Goal: Check status: Check status

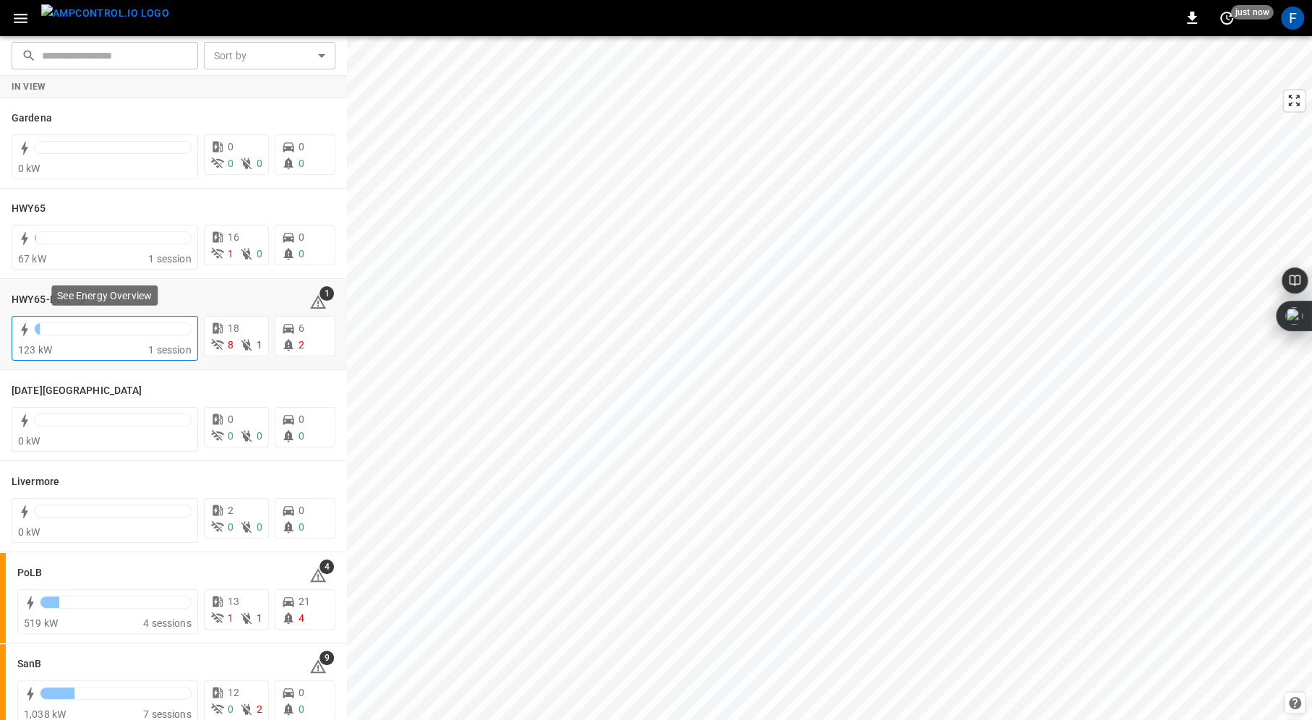
click at [64, 321] on div at bounding box center [104, 330] width 173 height 23
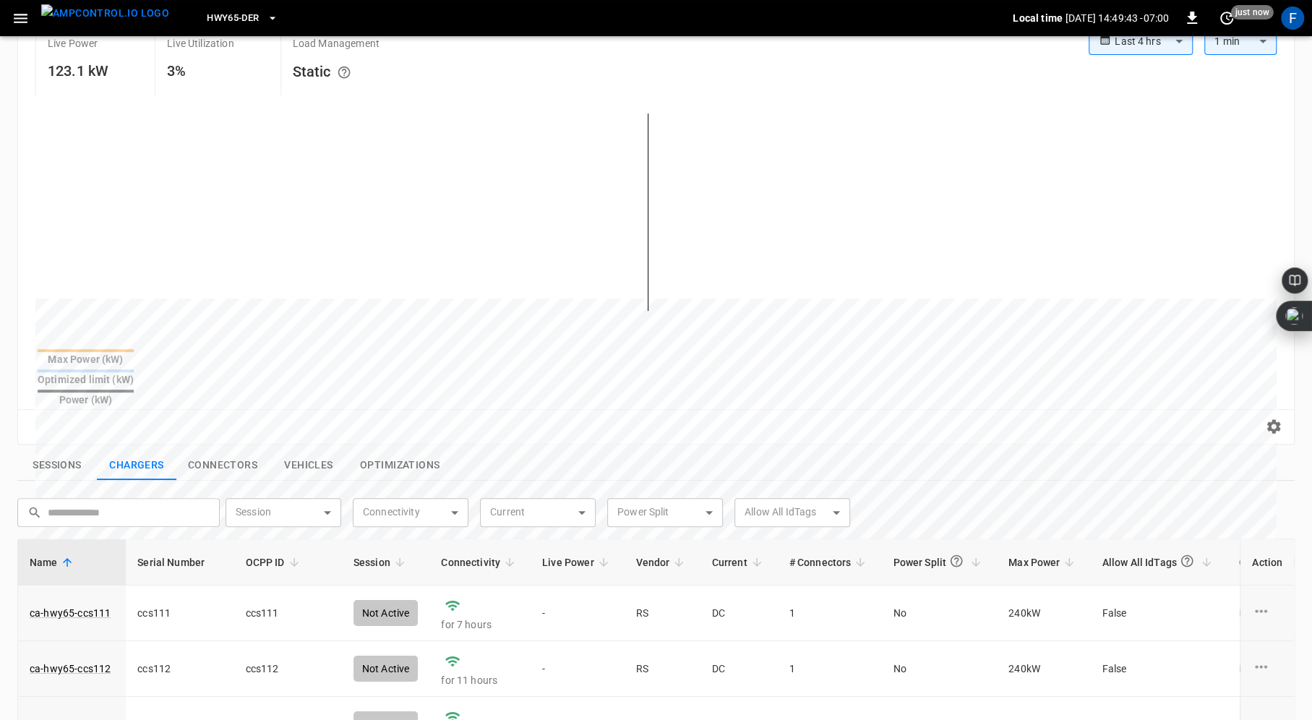
scroll to position [496, 0]
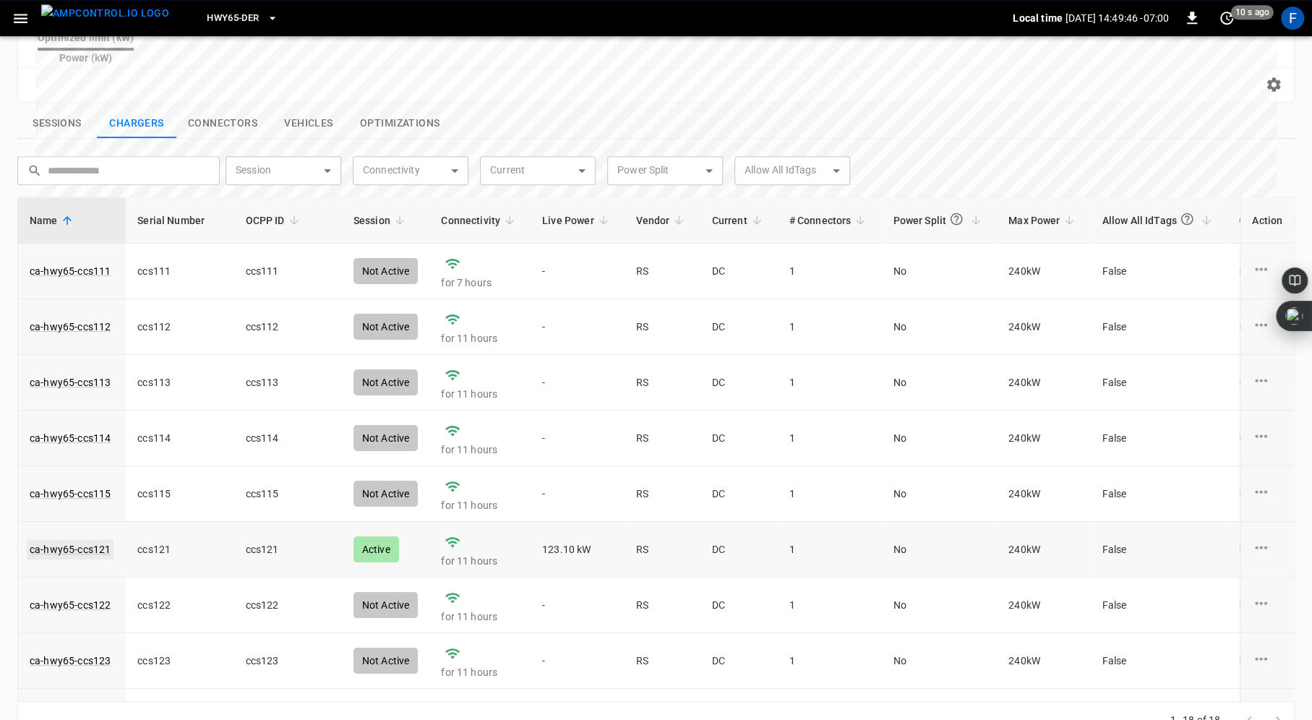
click at [90, 539] on link "ca-hwy65-ccs121" at bounding box center [70, 549] width 87 height 20
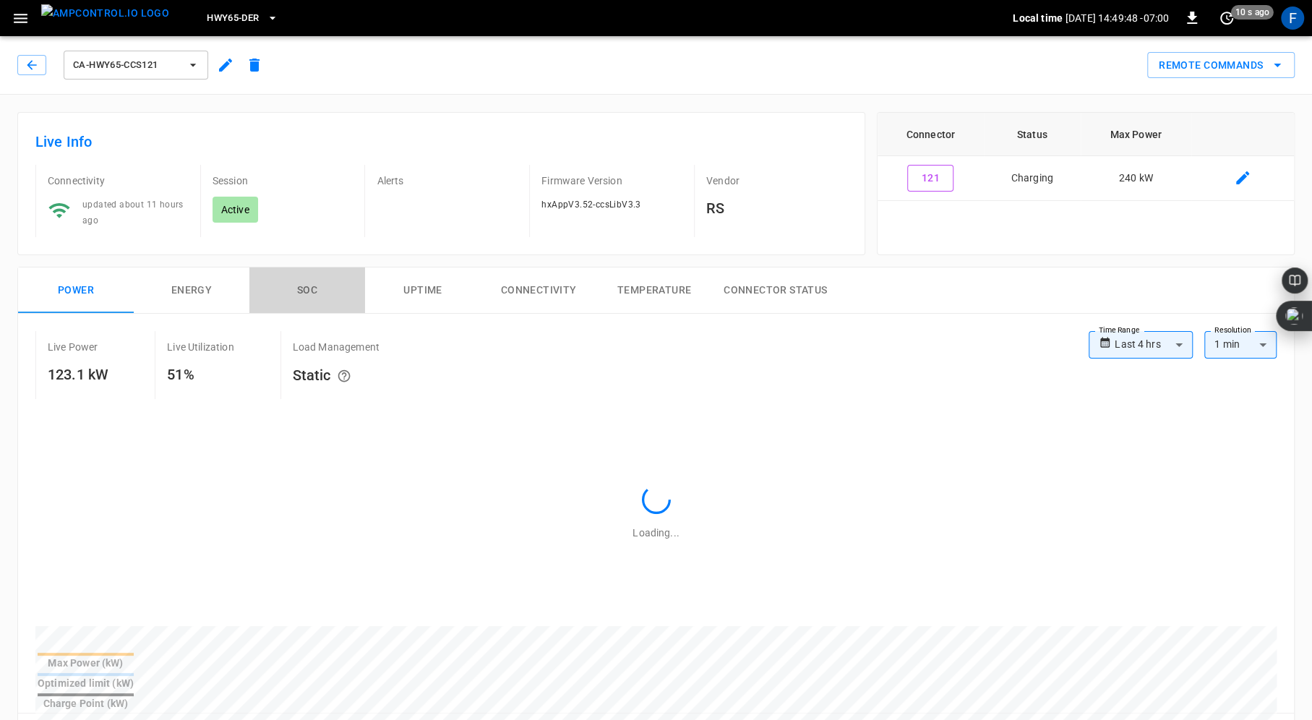
click at [304, 273] on button "SOC" at bounding box center [307, 290] width 116 height 46
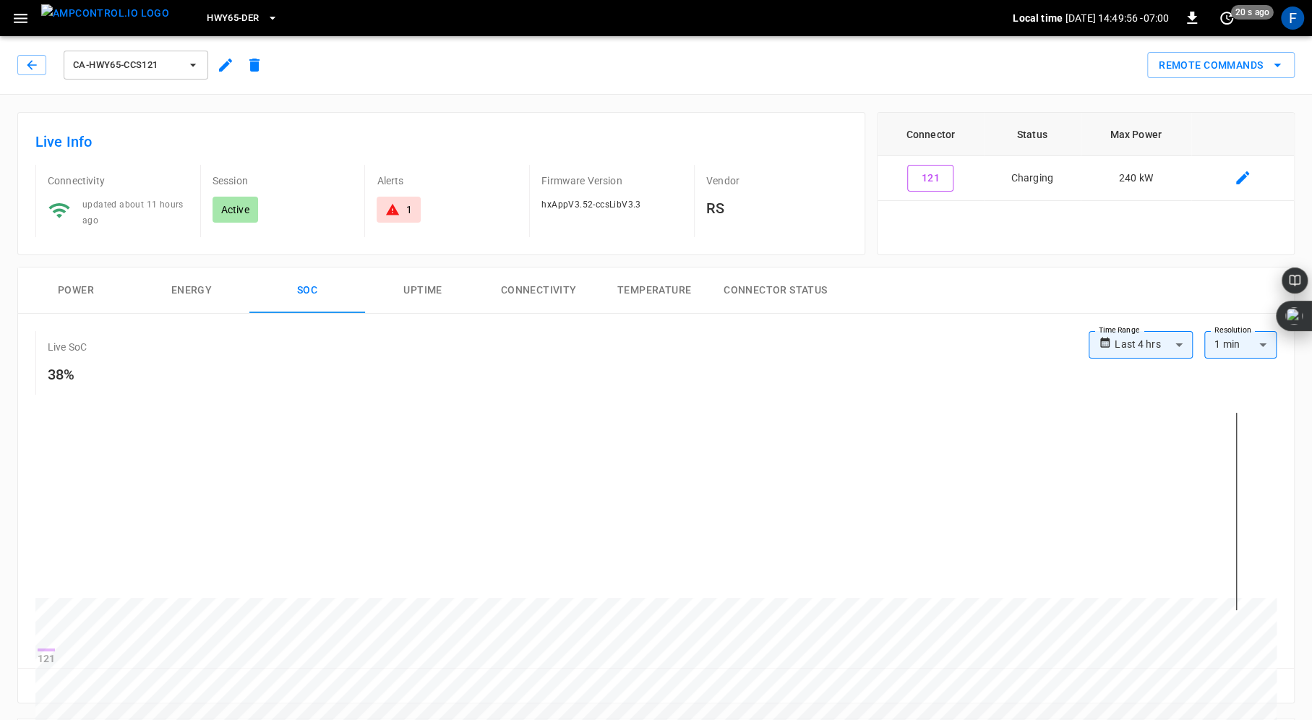
click at [394, 207] on icon at bounding box center [392, 210] width 13 height 12
click at [32, 61] on icon "button" at bounding box center [32, 65] width 14 height 14
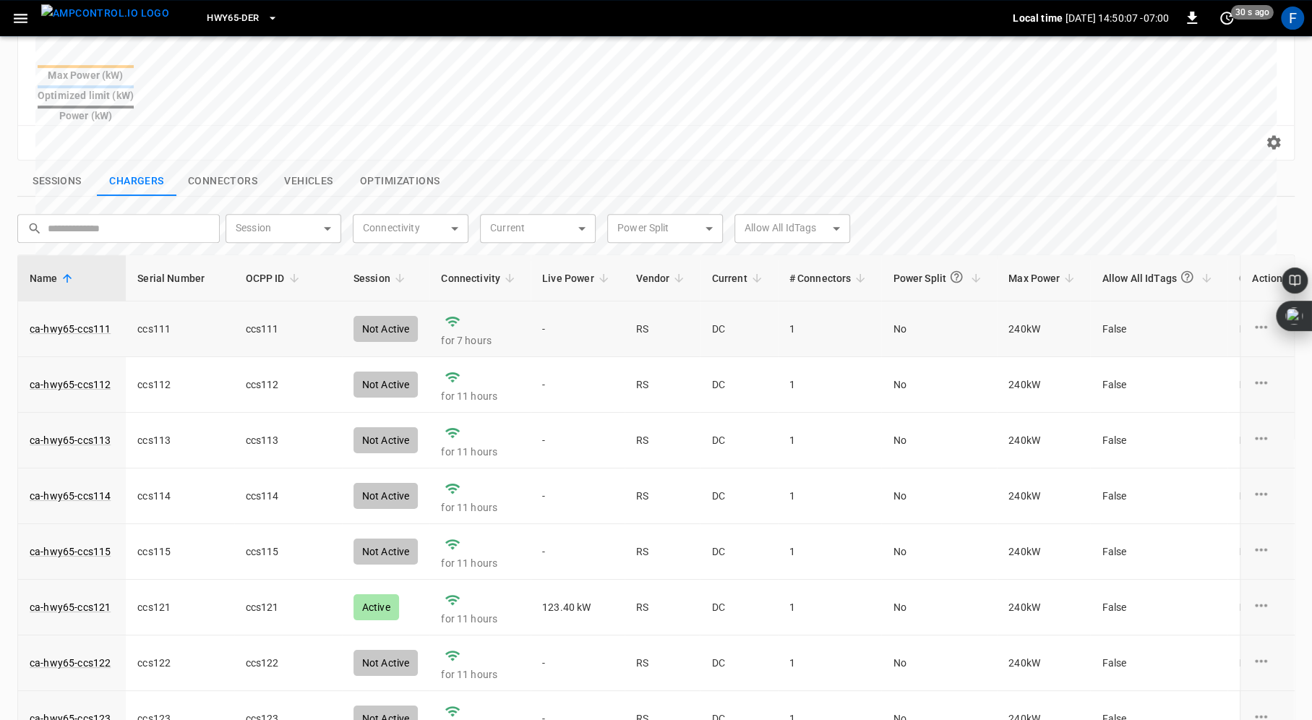
scroll to position [436, 0]
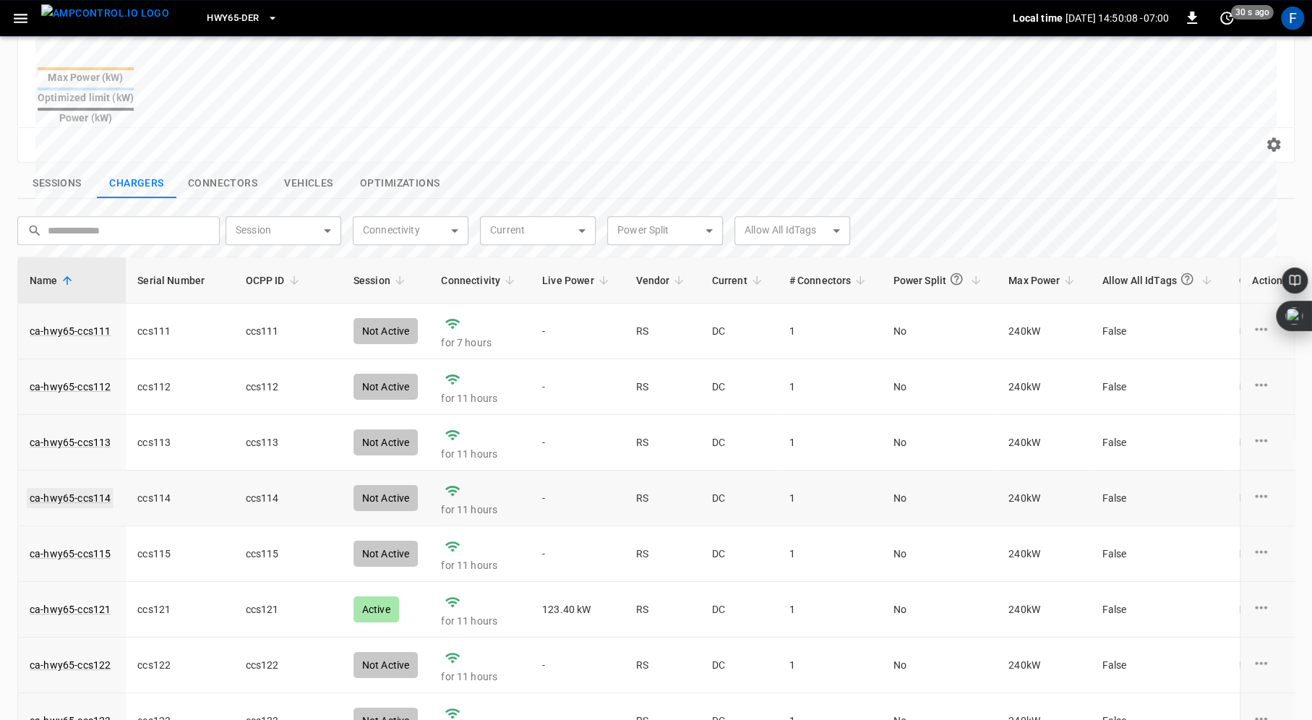
click at [82, 488] on link "ca-hwy65-ccs114" at bounding box center [70, 498] width 87 height 20
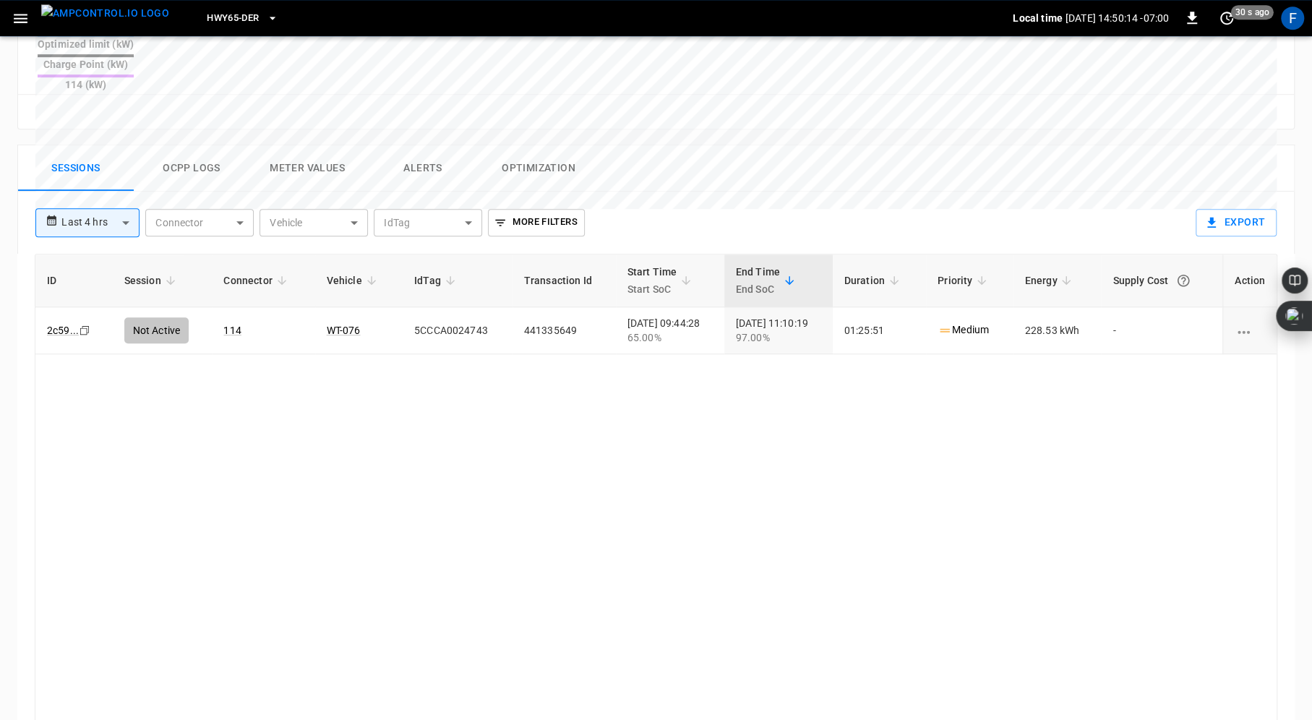
scroll to position [637, 0]
click at [186, 147] on button "Ocpp logs" at bounding box center [192, 170] width 116 height 46
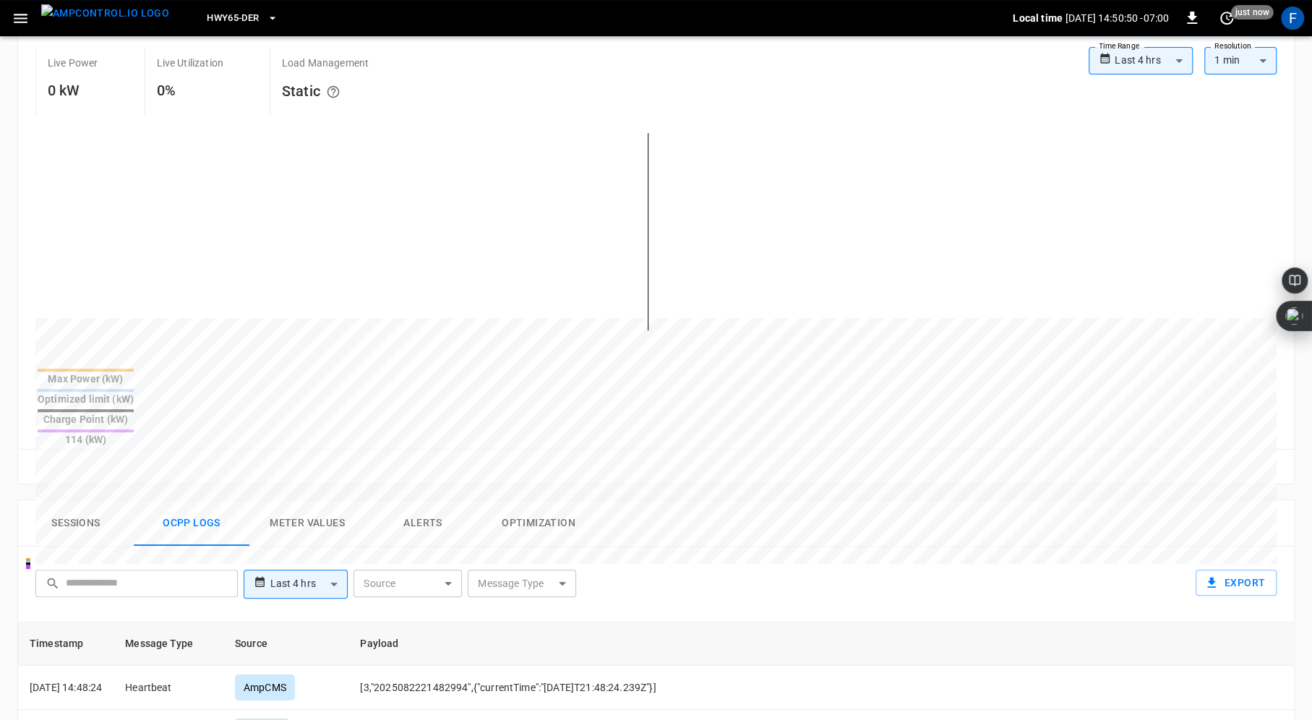
scroll to position [328, 0]
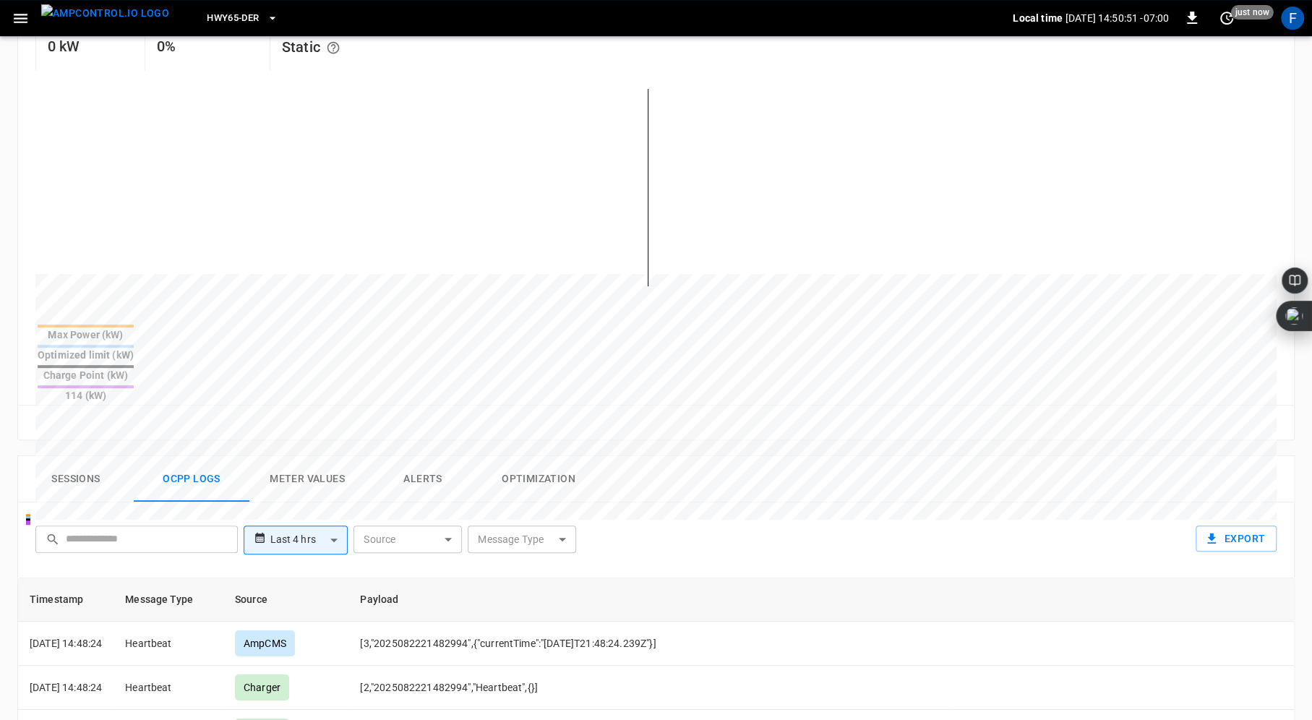
click at [324, 456] on button "Meter Values" at bounding box center [307, 479] width 116 height 46
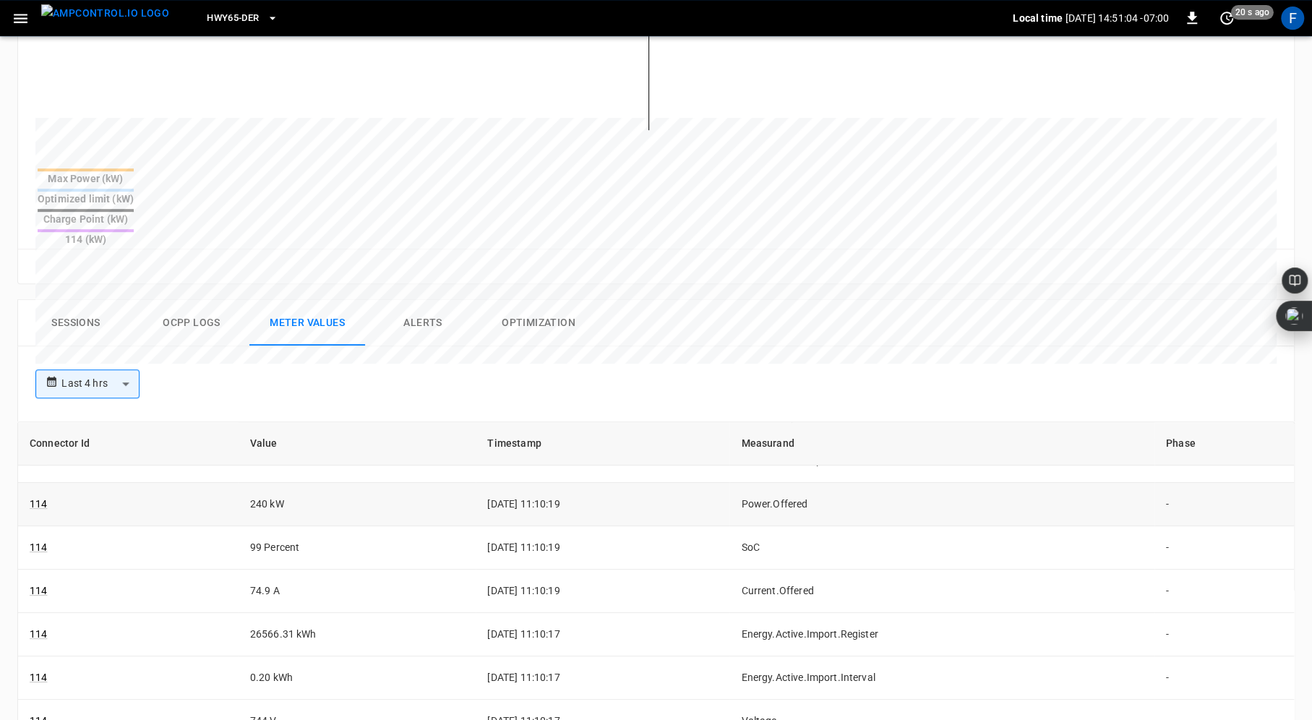
scroll to position [202, 0]
click at [522, 300] on button "Optimization" at bounding box center [539, 323] width 116 height 46
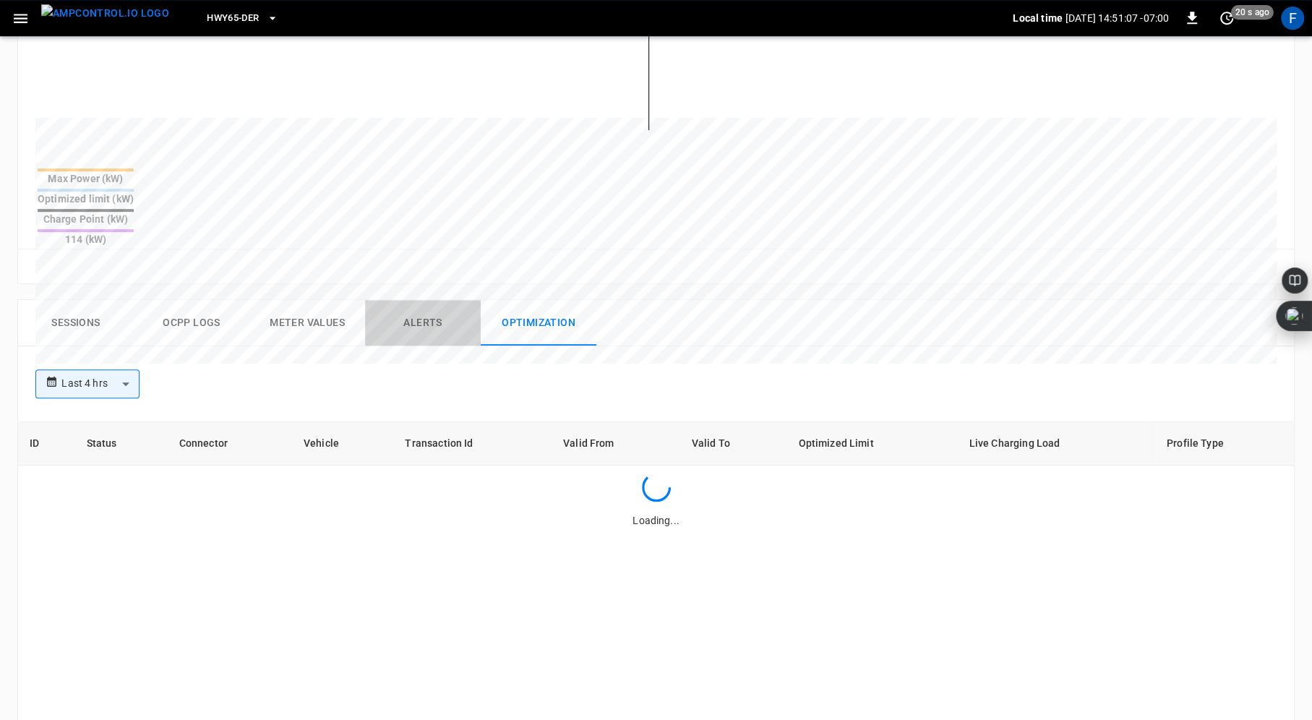
click at [421, 300] on button "Alerts" at bounding box center [423, 323] width 116 height 46
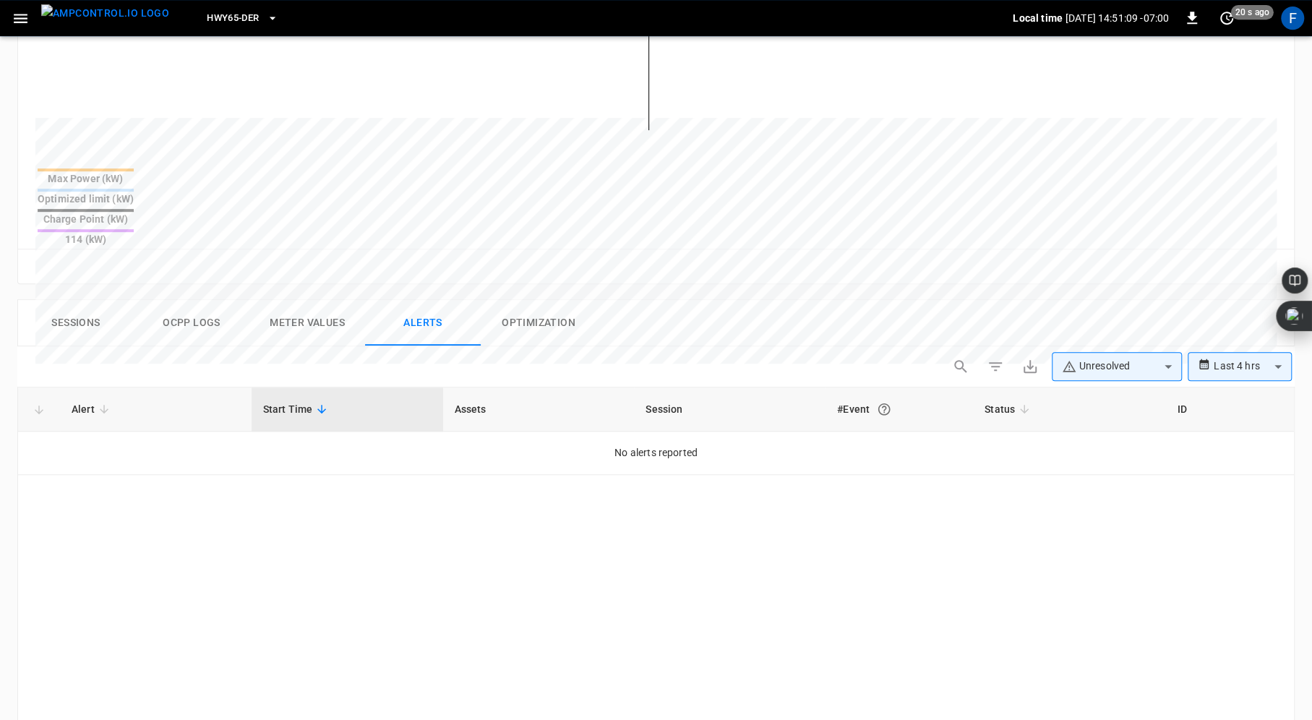
click at [854, 396] on div "#Event" at bounding box center [899, 409] width 124 height 26
click at [1145, 321] on body "**********" at bounding box center [656, 258] width 1312 height 1485
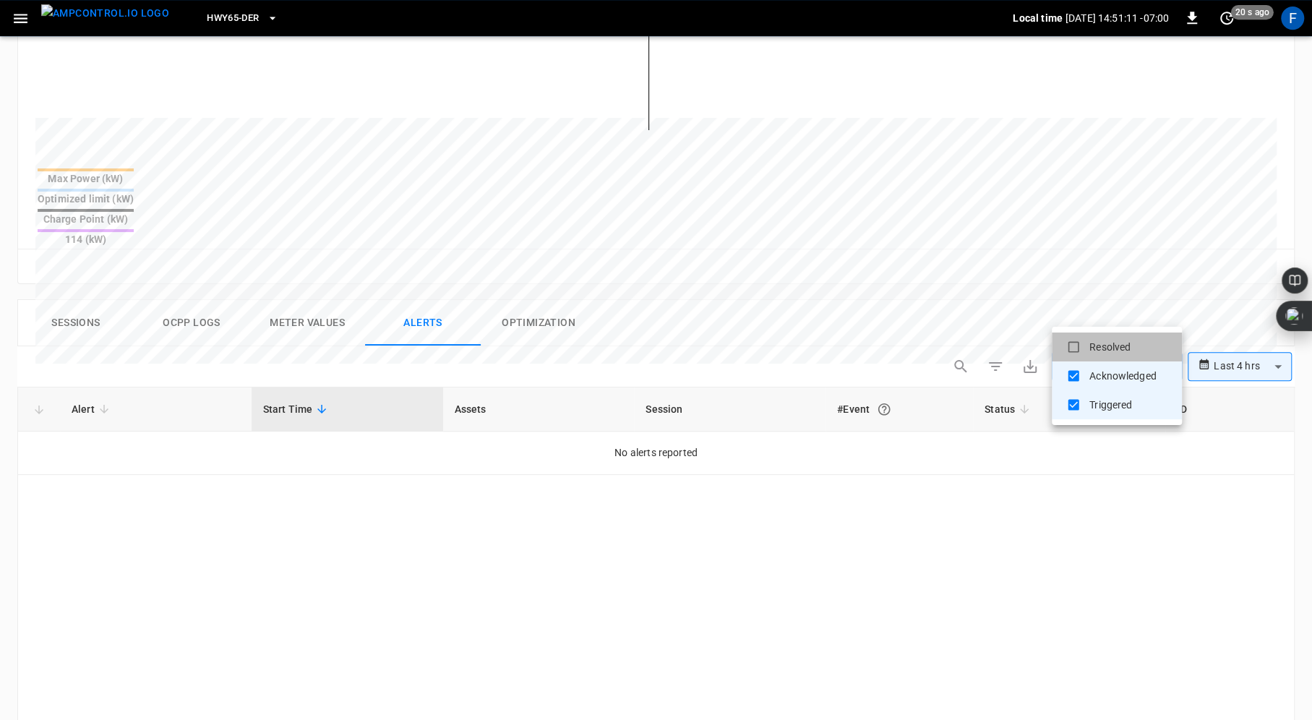
click at [1127, 341] on li "Resolved" at bounding box center [1116, 346] width 130 height 29
type input "**********"
click at [1226, 317] on div at bounding box center [656, 360] width 1312 height 720
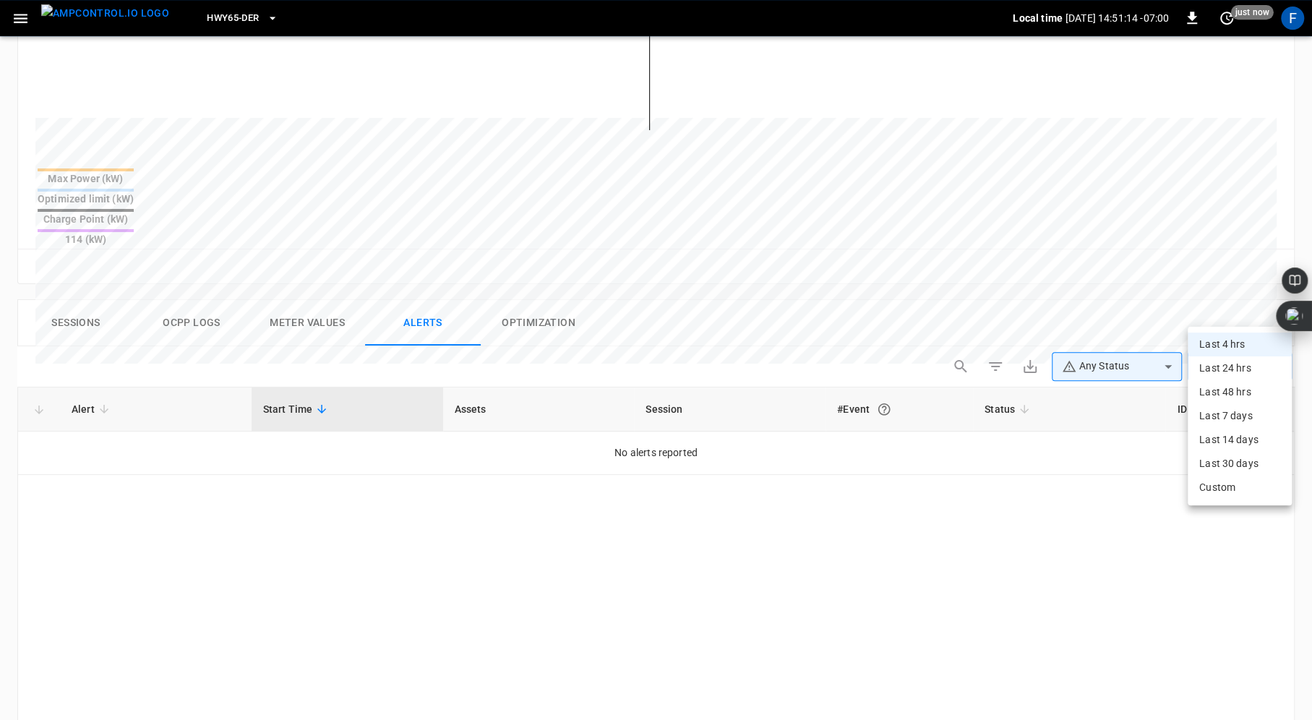
click at [1223, 317] on body "**********" at bounding box center [656, 258] width 1312 height 1485
click at [1227, 374] on li "Last 24 hrs" at bounding box center [1239, 368] width 104 height 24
type input "**********"
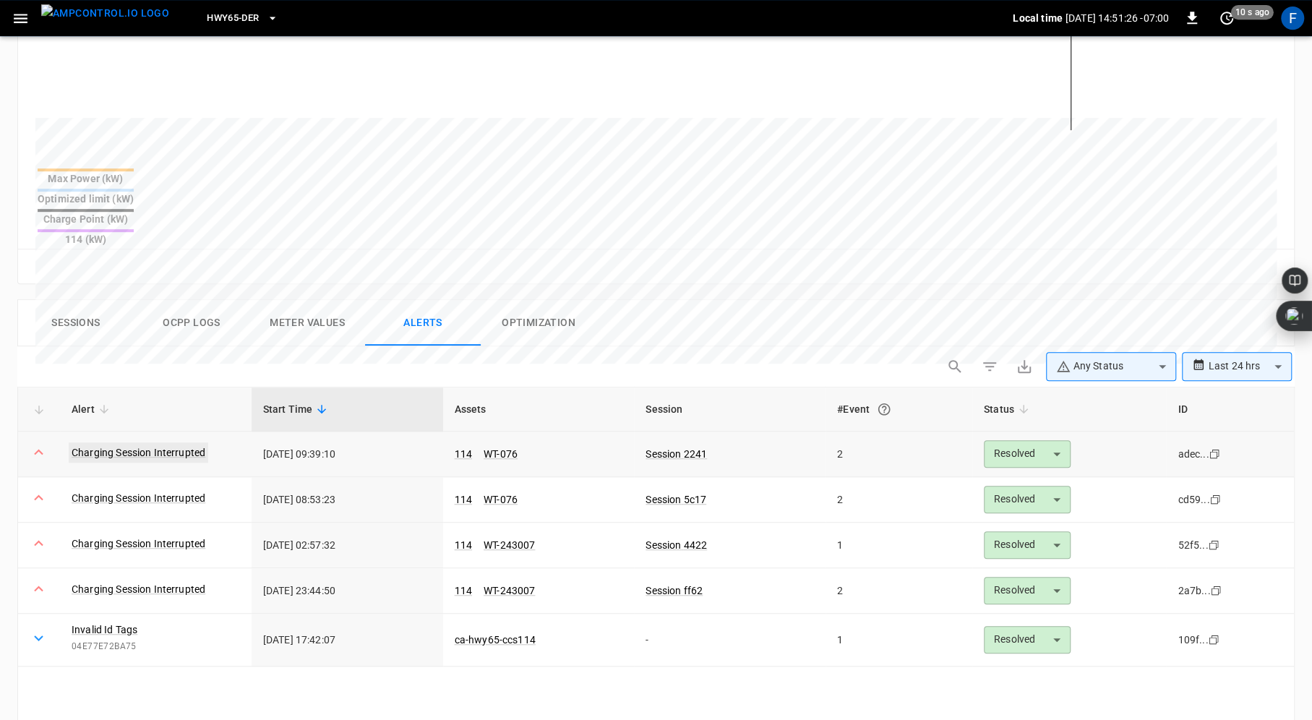
click at [121, 442] on link "Charging Session Interrupted" at bounding box center [138, 452] width 139 height 20
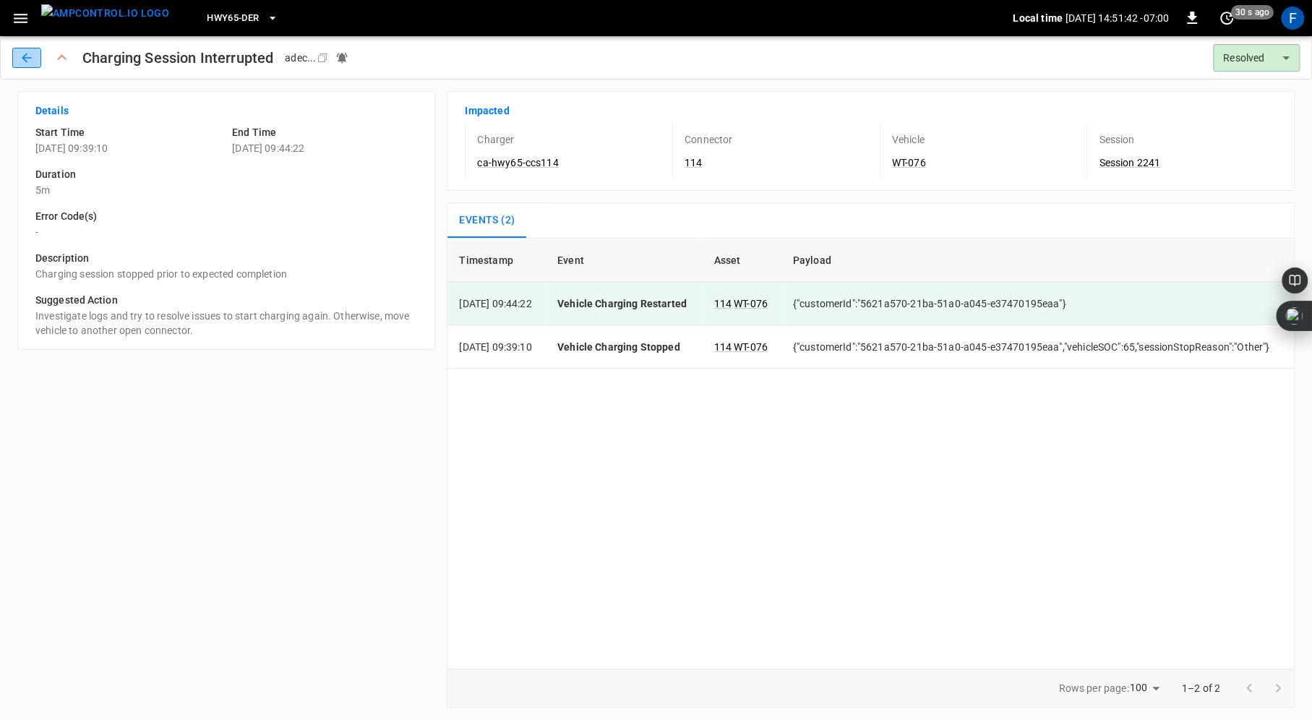
click at [15, 53] on button "button" at bounding box center [26, 58] width 29 height 20
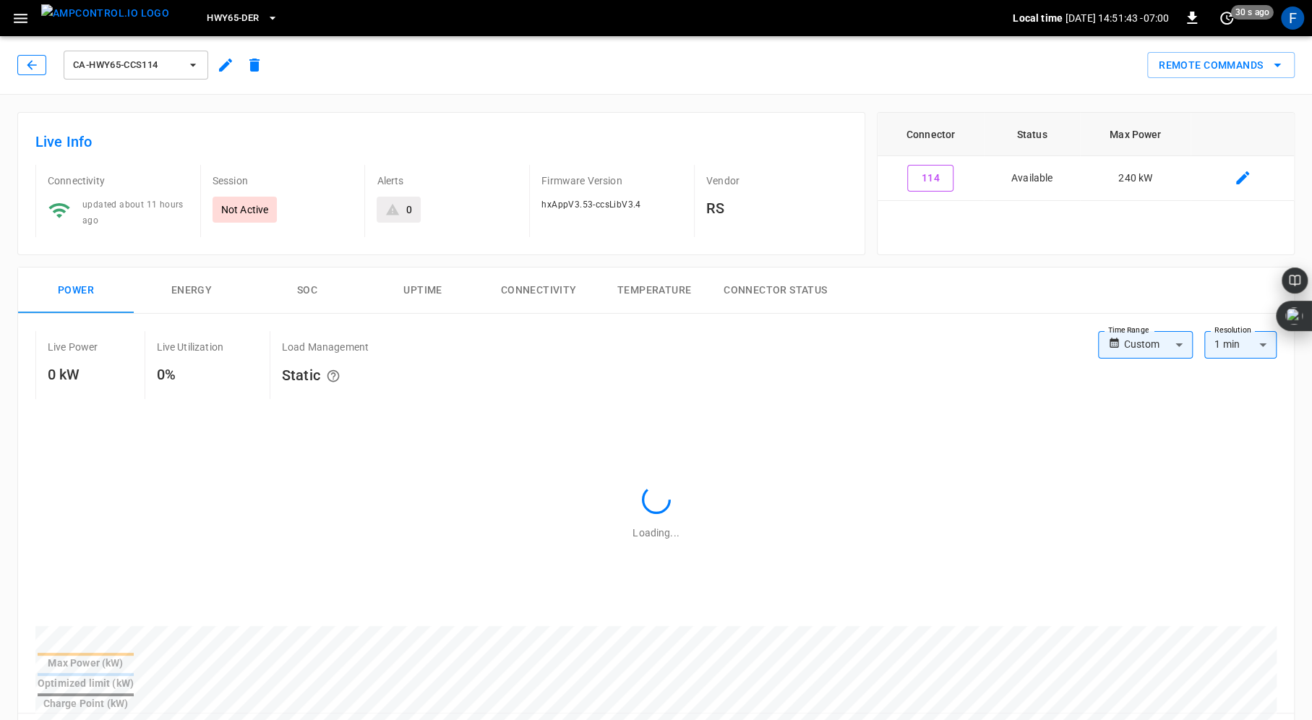
click at [32, 66] on icon "button" at bounding box center [32, 65] width 14 height 14
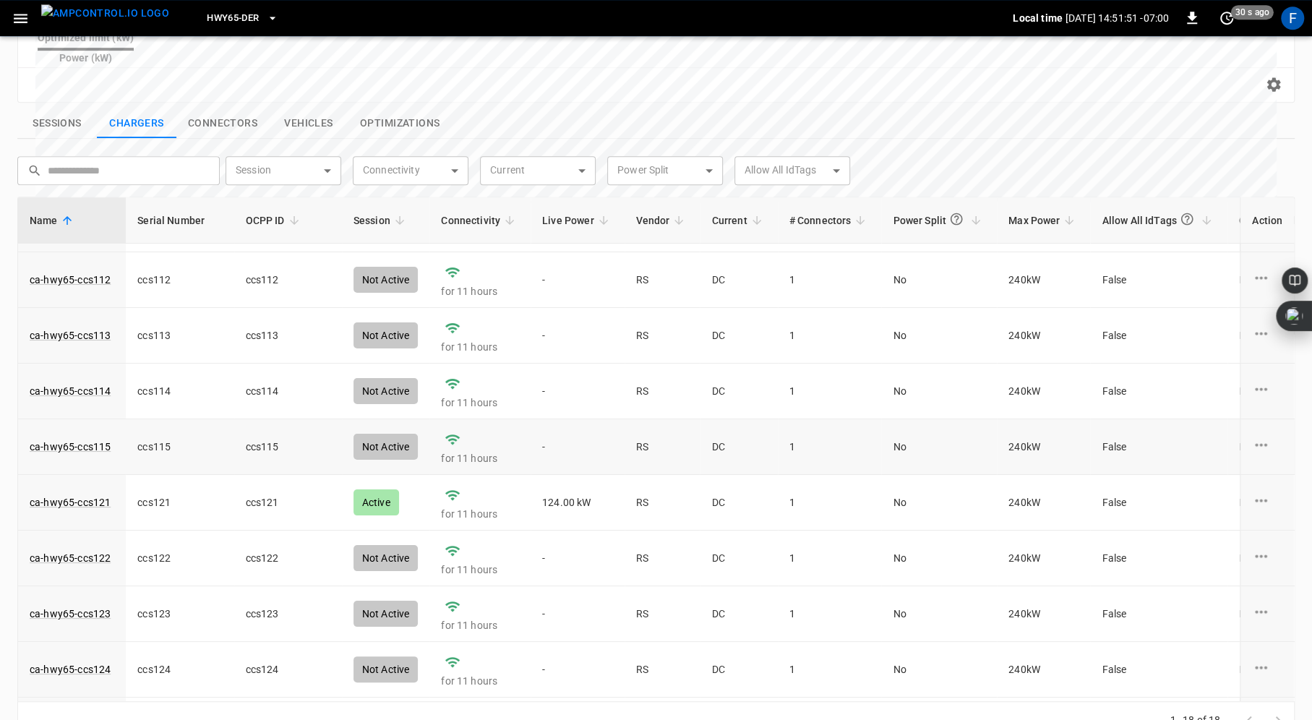
scroll to position [52, 0]
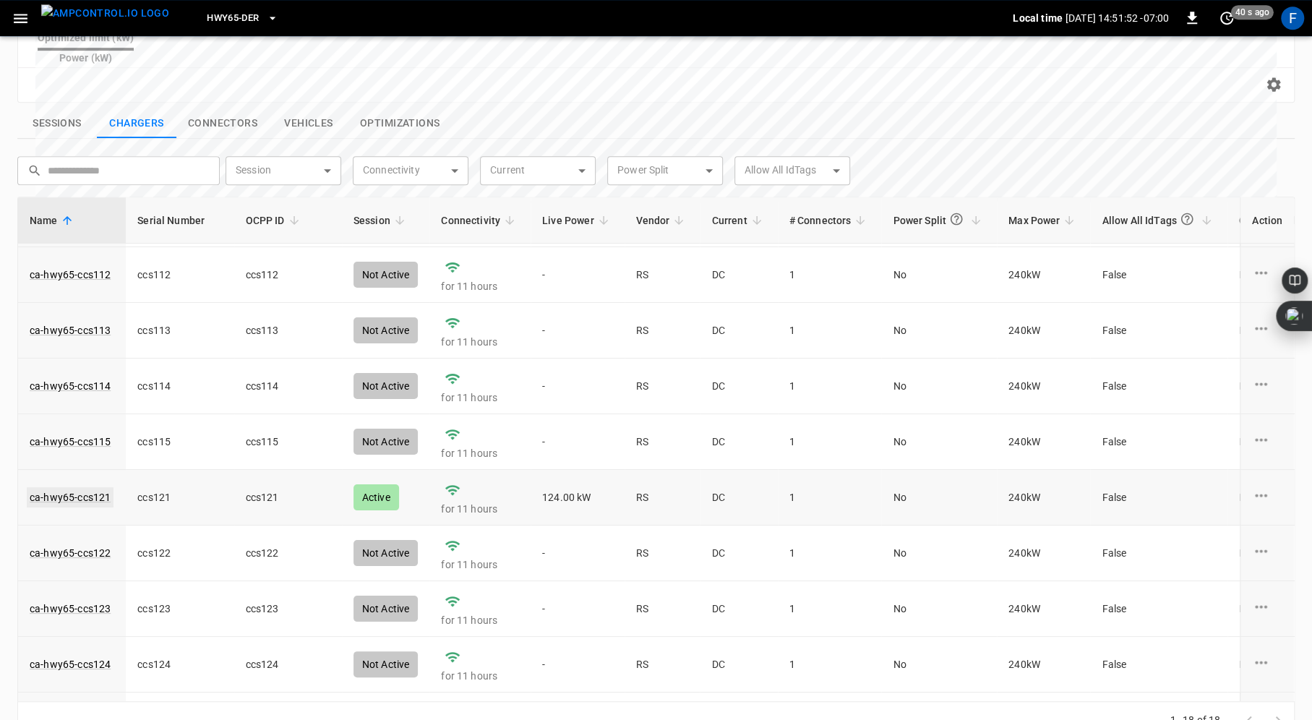
click at [63, 487] on link "ca-hwy65-ccs121" at bounding box center [70, 497] width 87 height 20
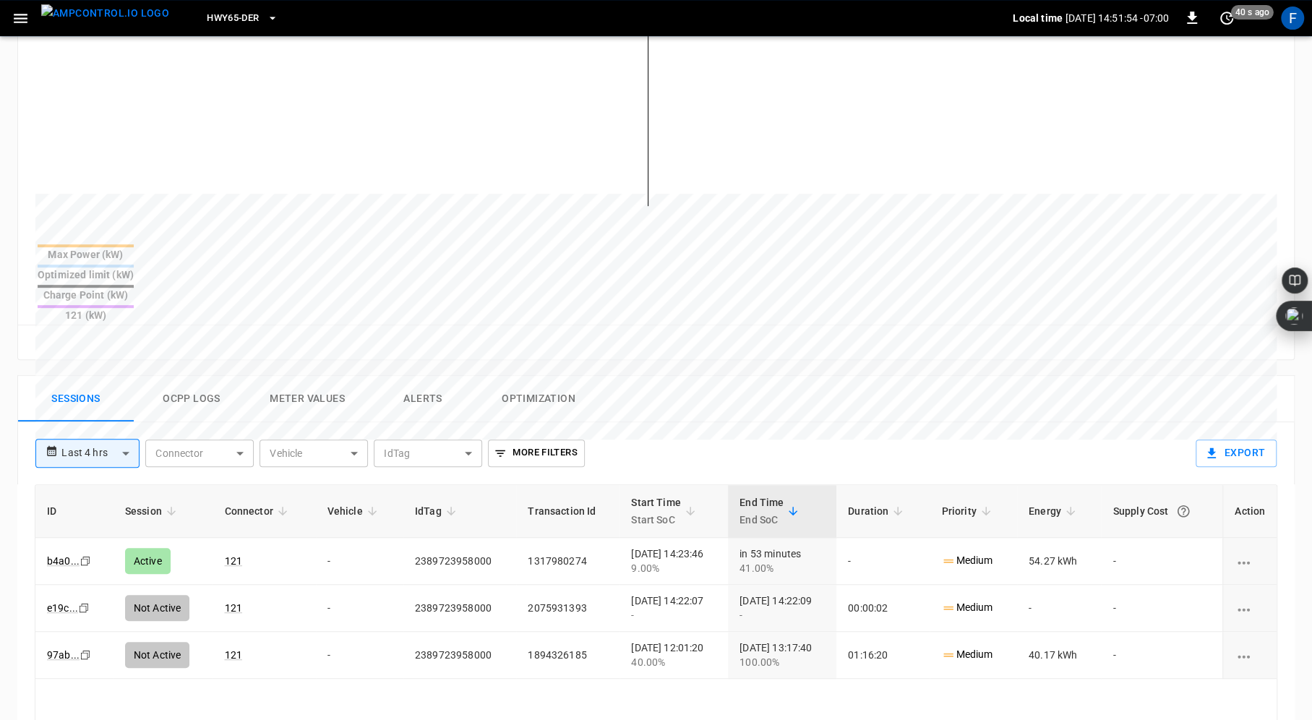
scroll to position [529, 0]
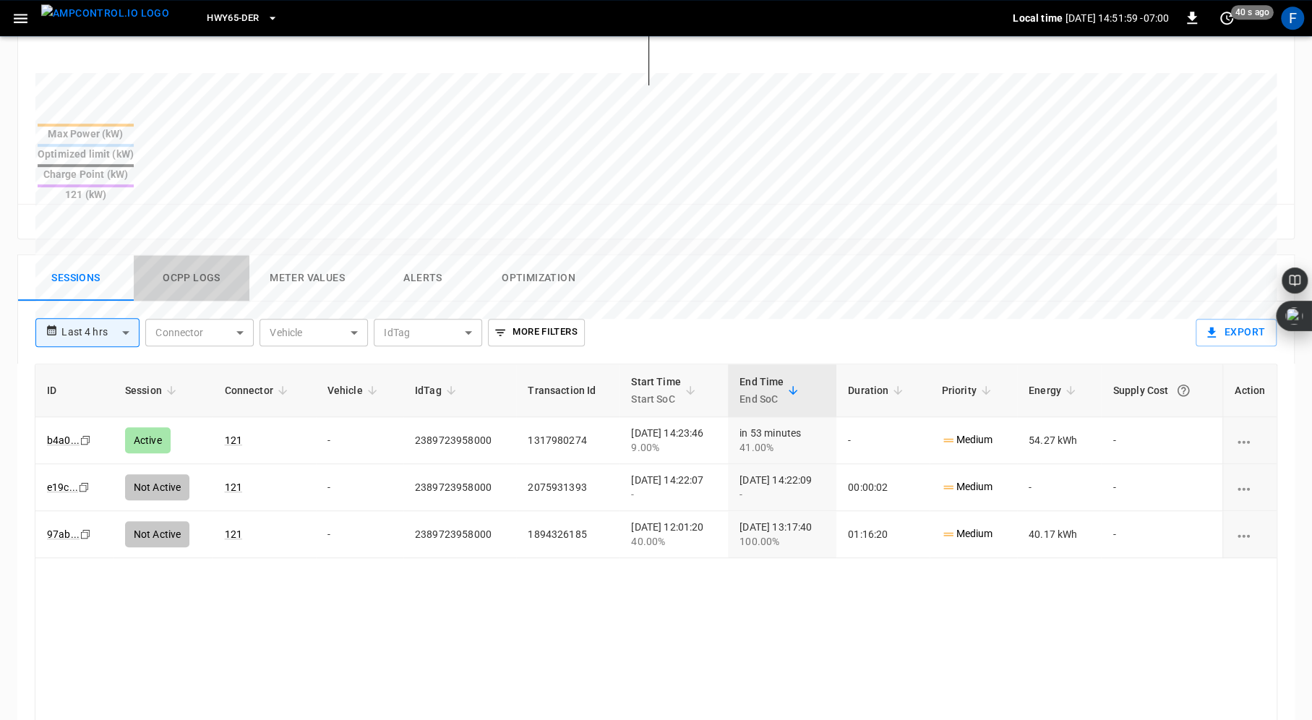
click at [184, 255] on button "Ocpp logs" at bounding box center [192, 278] width 116 height 46
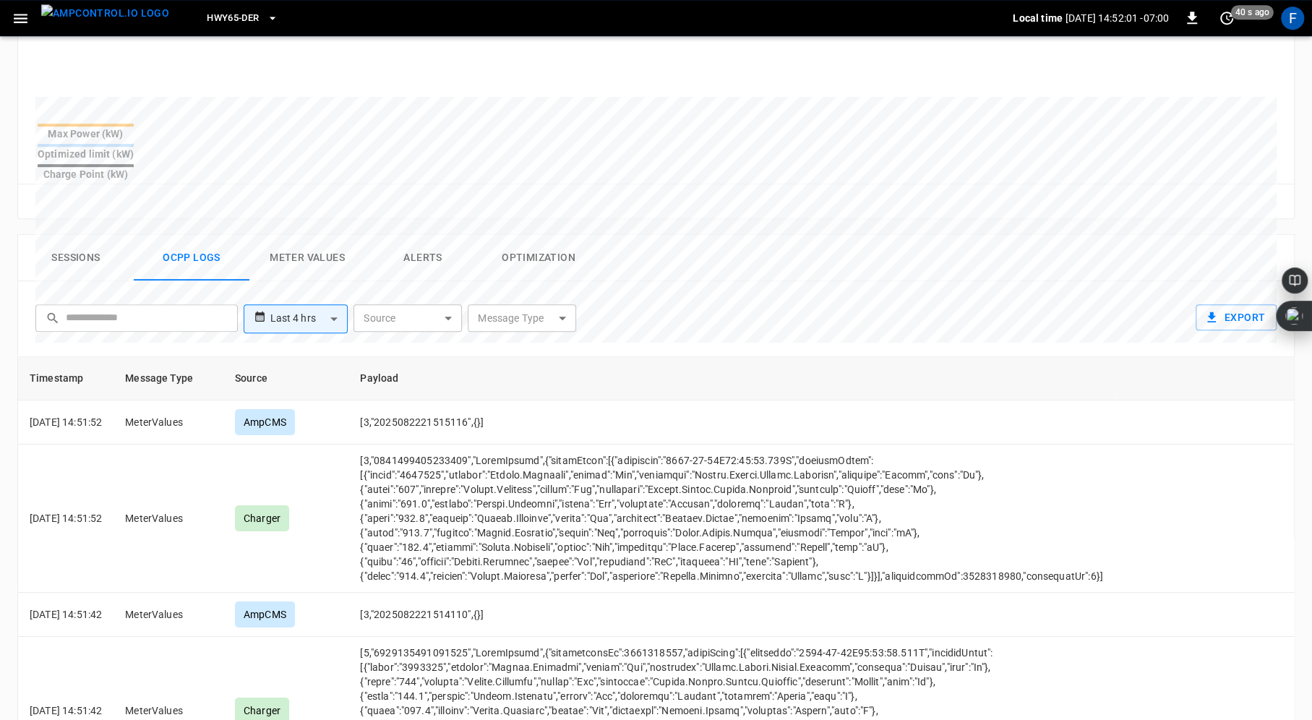
click at [288, 235] on button "Meter Values" at bounding box center [307, 258] width 116 height 46
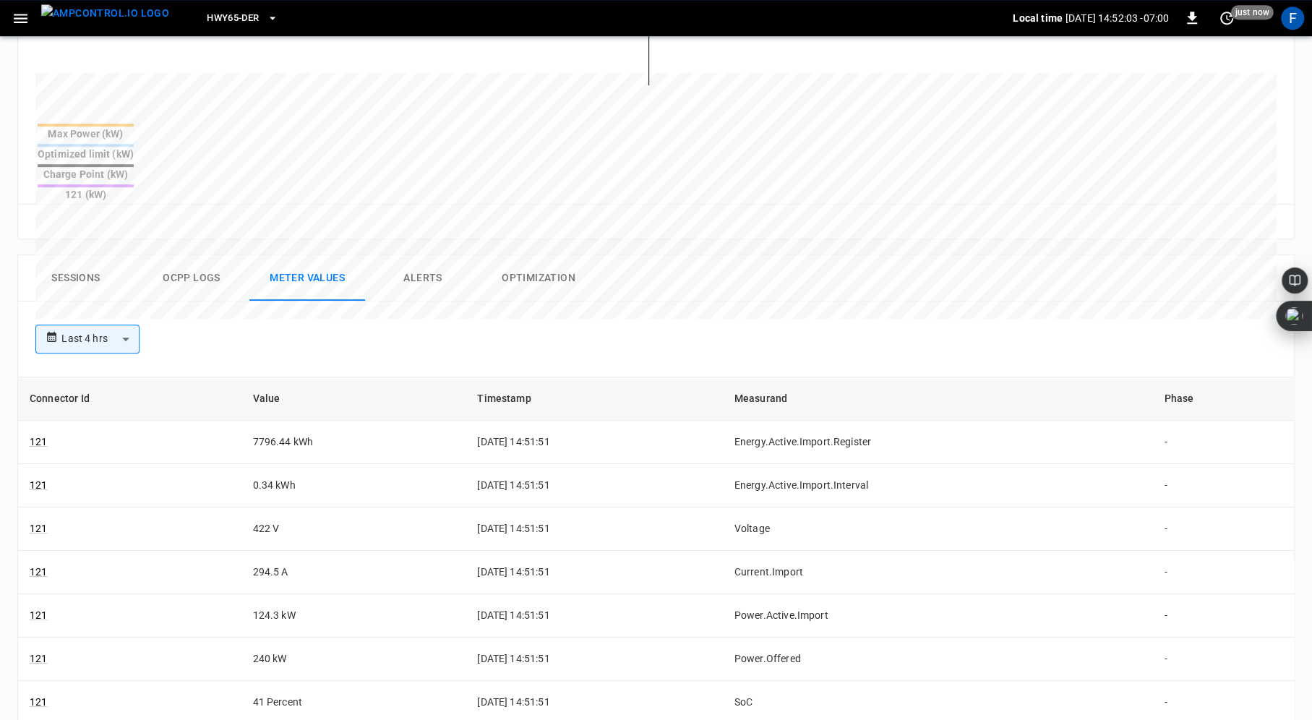
click at [443, 255] on button "Alerts" at bounding box center [423, 278] width 116 height 46
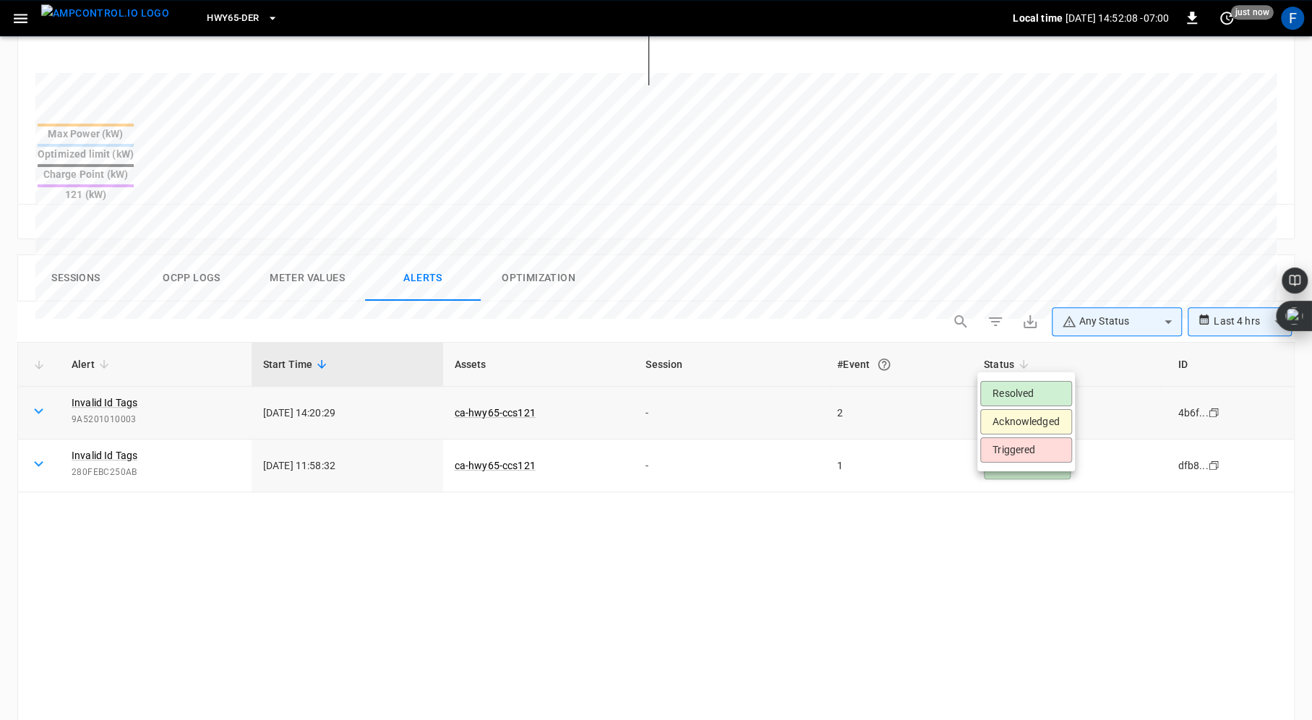
click at [1056, 355] on body "**********" at bounding box center [656, 213] width 1312 height 1485
click at [1035, 397] on li "Resolved" at bounding box center [1026, 393] width 92 height 25
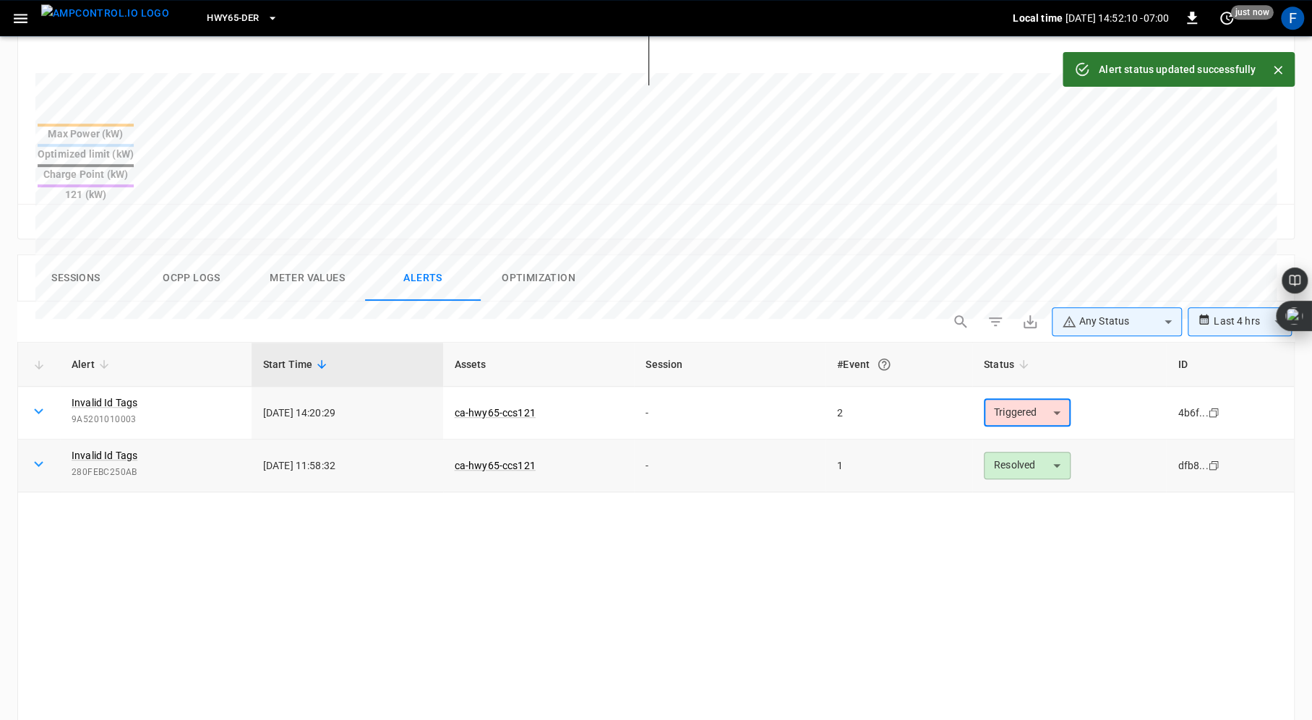
type input "********"
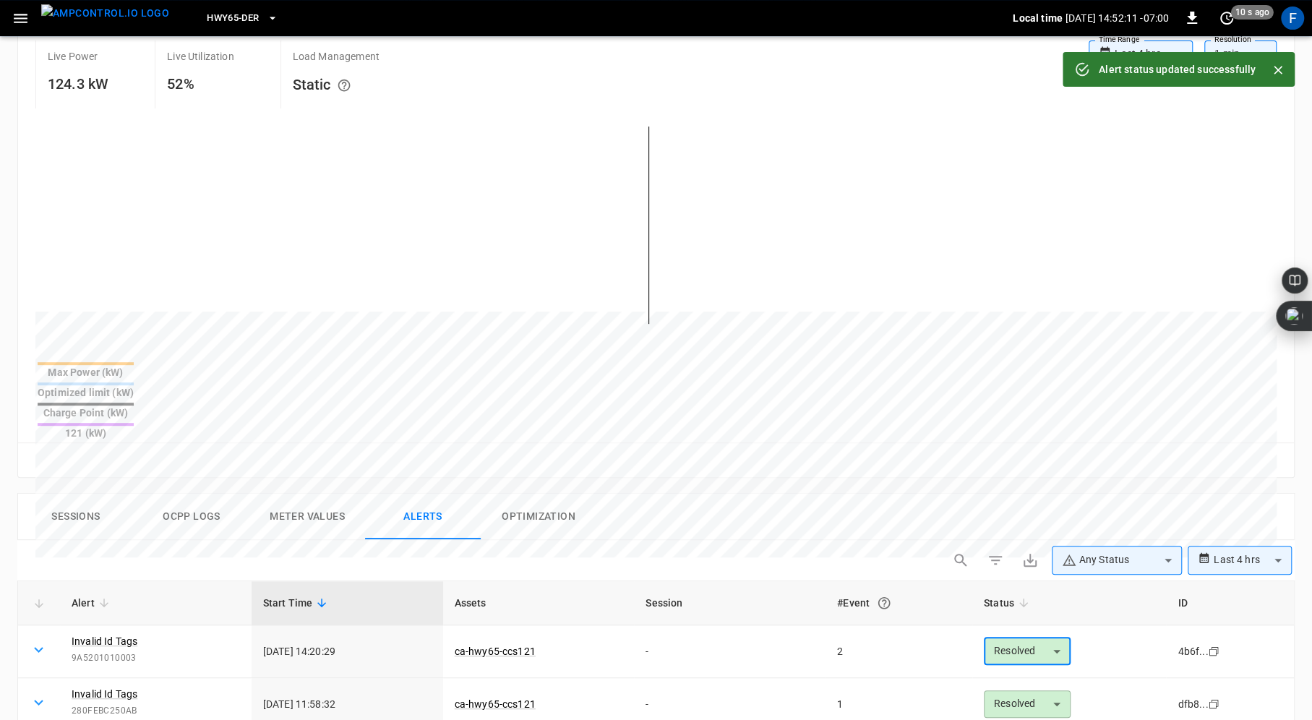
scroll to position [0, 0]
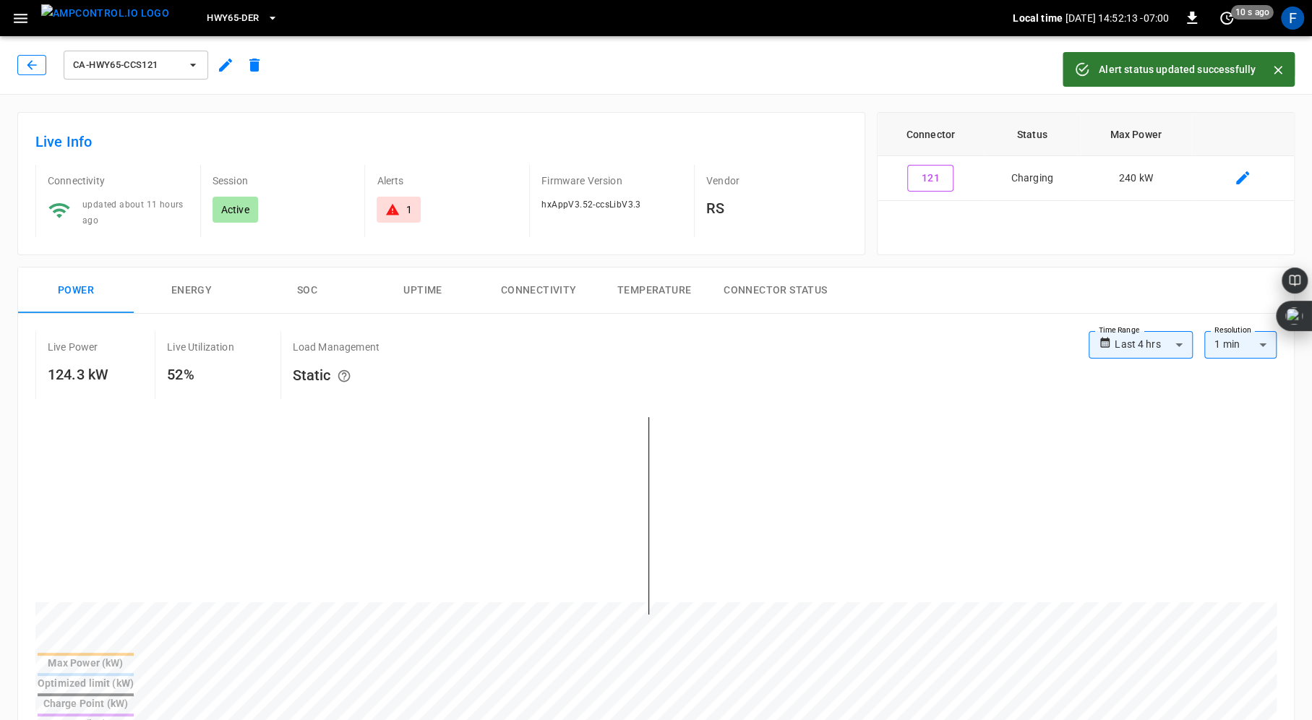
click at [32, 71] on icon "button" at bounding box center [32, 65] width 14 height 14
